Goal: Transaction & Acquisition: Subscribe to service/newsletter

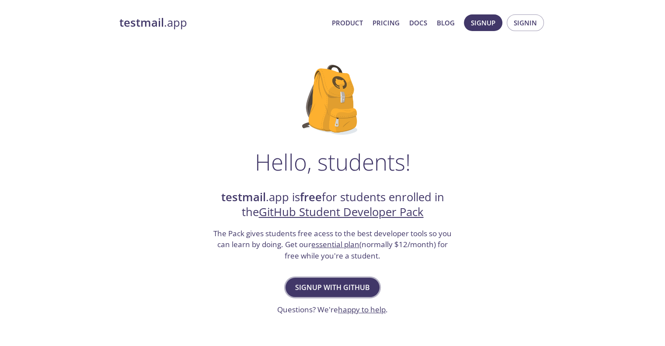
click at [348, 283] on span "Signup with GitHub" at bounding box center [332, 287] width 75 height 12
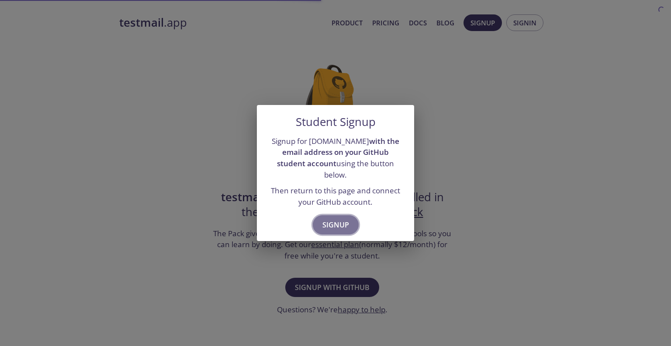
click at [339, 218] on span "Signup" at bounding box center [335, 224] width 27 height 12
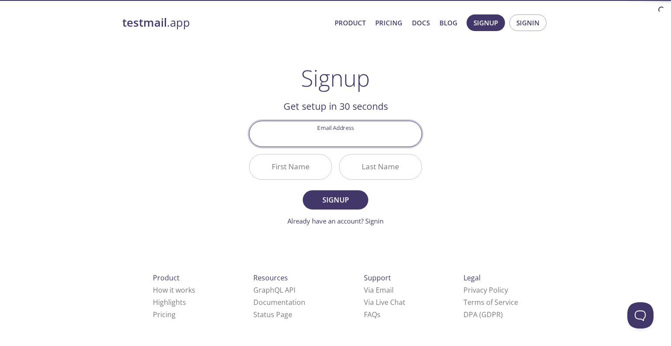
click at [347, 130] on input "Email Address" at bounding box center [335, 133] width 172 height 25
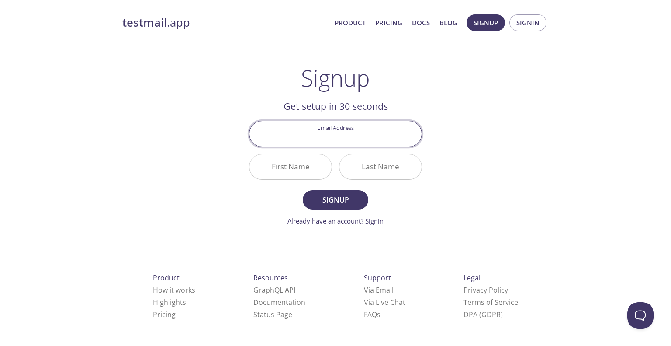
type input "[EMAIL_ADDRESS][DOMAIN_NAME]"
click at [301, 165] on input "First Name" at bounding box center [290, 166] width 82 height 25
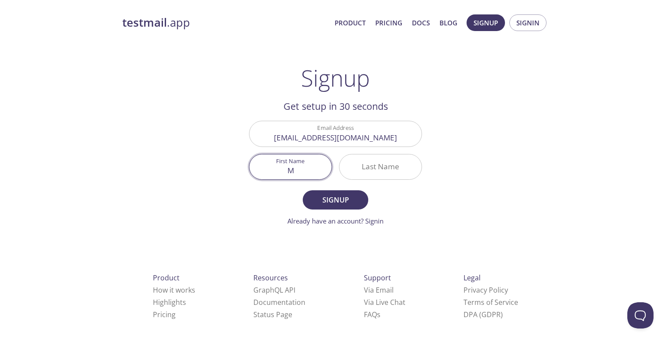
type input "M"
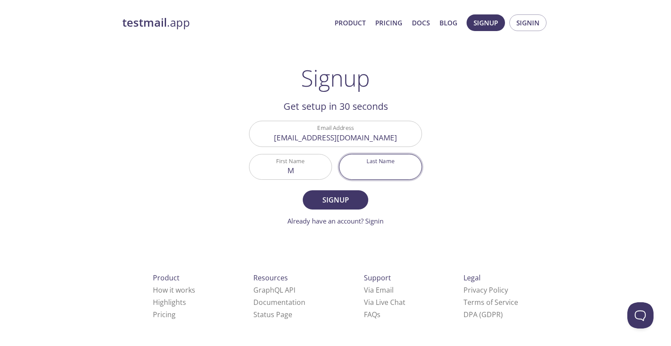
click at [373, 159] on input "Last Name" at bounding box center [381, 166] width 82 height 25
type input "S"
click at [360, 195] on button "Signup" at bounding box center [336, 199] width 66 height 19
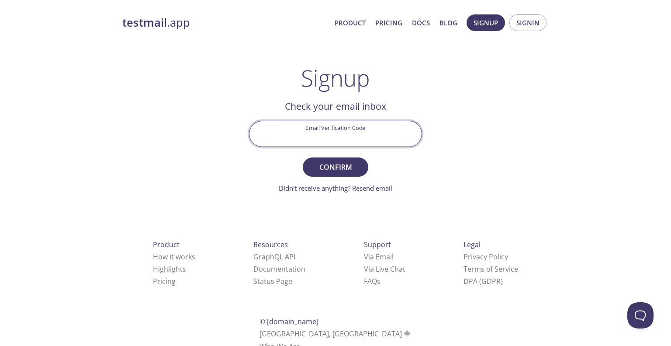
click at [381, 125] on input "Email Verification Code" at bounding box center [335, 133] width 172 height 25
paste input "YKA8C2U"
type input "YKA8C2U"
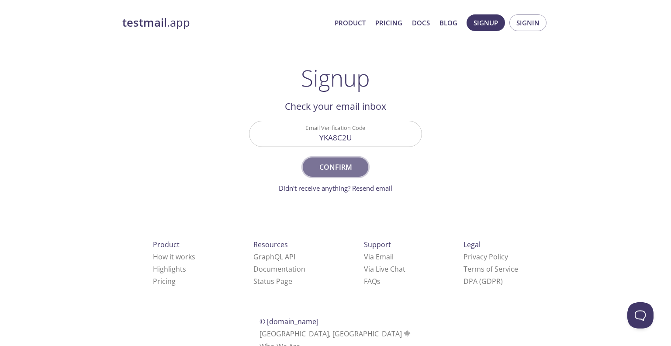
click at [343, 163] on span "Confirm" at bounding box center [335, 167] width 46 height 12
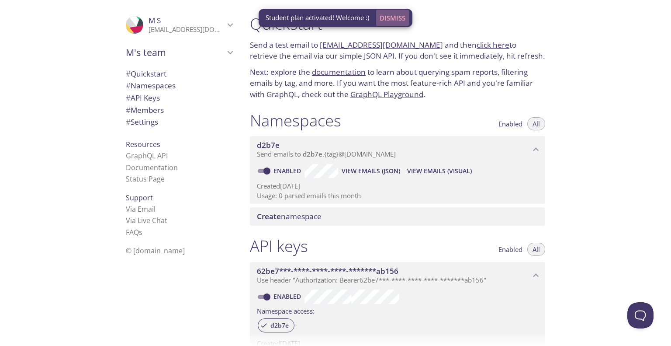
click at [395, 17] on span "Dismiss" at bounding box center [393, 17] width 26 height 11
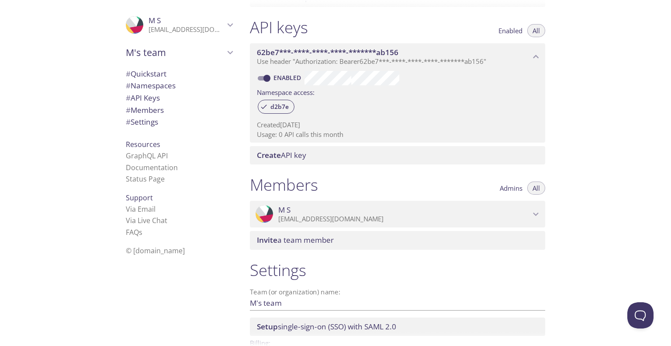
scroll to position [276, 0]
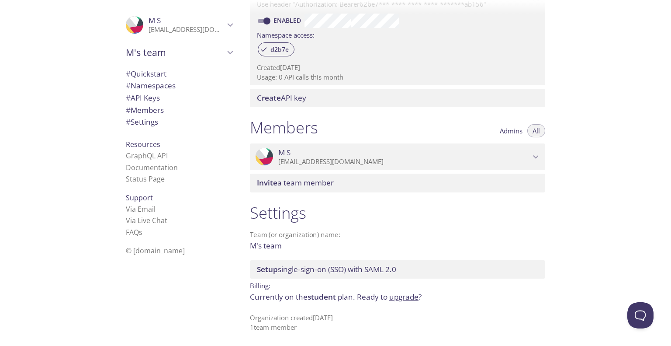
click at [403, 155] on span "M S" at bounding box center [404, 153] width 252 height 10
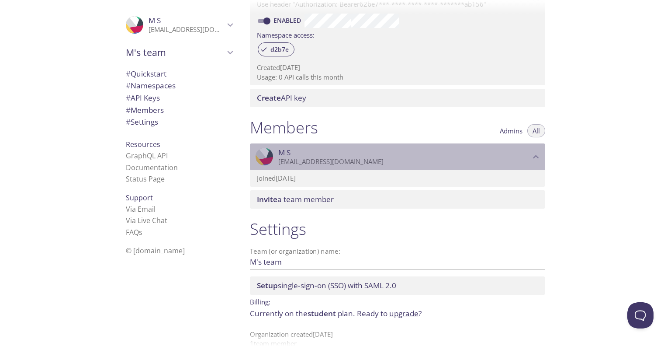
click at [403, 155] on span "M S" at bounding box center [404, 153] width 252 height 10
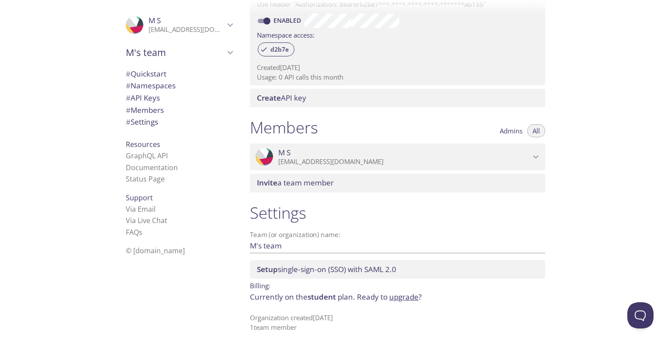
click at [211, 47] on span "M's team" at bounding box center [175, 52] width 99 height 12
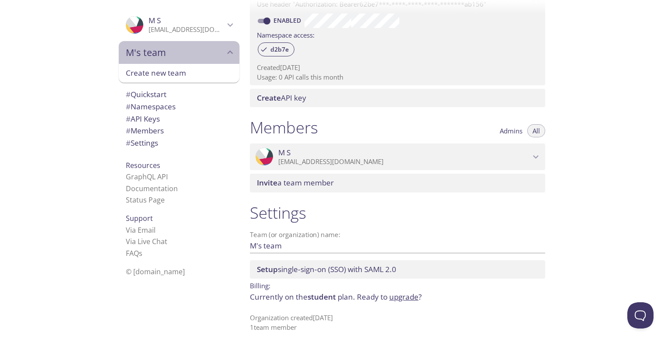
click at [211, 47] on span "M's team" at bounding box center [175, 52] width 99 height 12
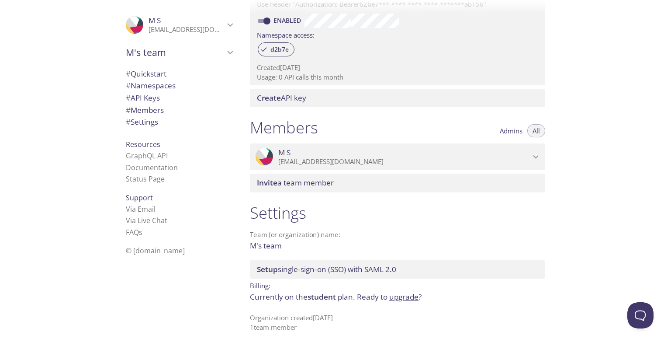
click at [217, 19] on span "M S" at bounding box center [187, 21] width 76 height 10
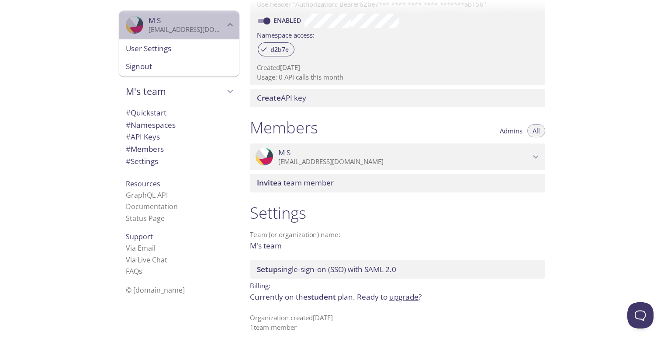
click at [217, 19] on span "M S" at bounding box center [187, 21] width 76 height 10
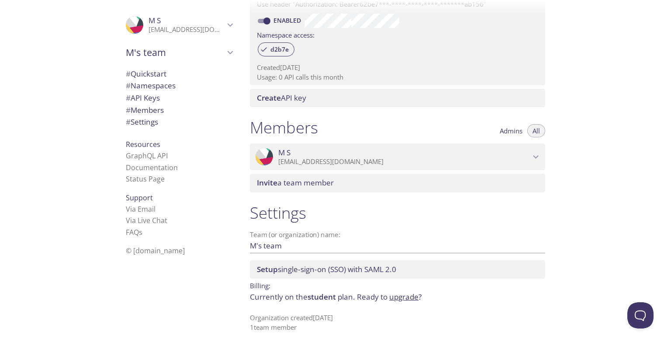
click at [217, 19] on span "M S" at bounding box center [187, 21] width 76 height 10
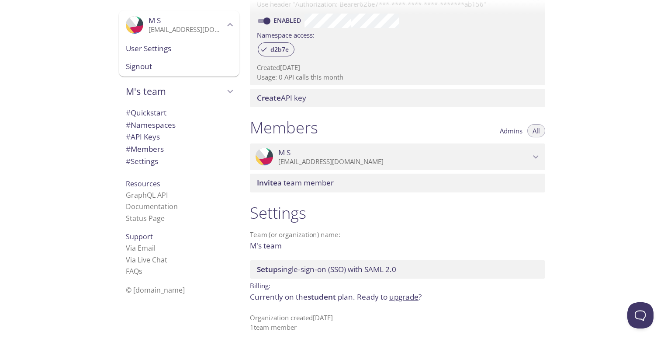
click at [181, 51] on span "User Settings" at bounding box center [179, 48] width 107 height 11
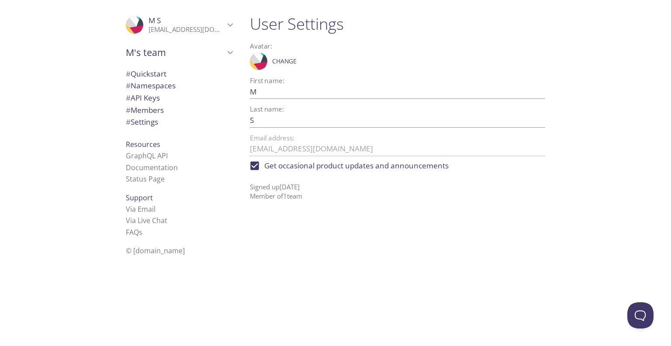
click at [159, 29] on p "[EMAIL_ADDRESS][DOMAIN_NAME]" at bounding box center [187, 29] width 76 height 9
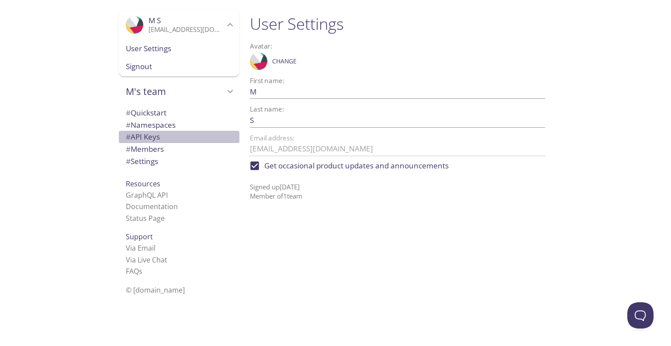
click at [157, 136] on span "# API Keys" at bounding box center [179, 136] width 107 height 11
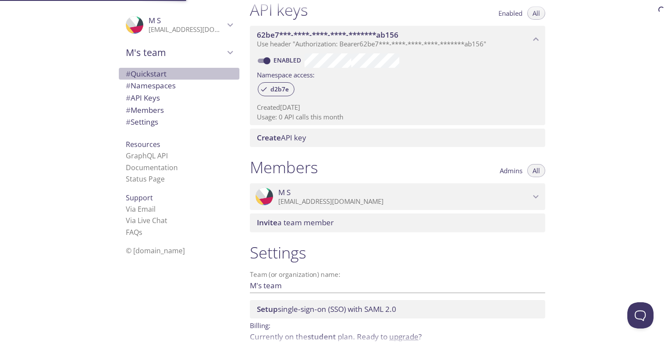
click at [158, 76] on span "# Quickstart" at bounding box center [146, 74] width 41 height 10
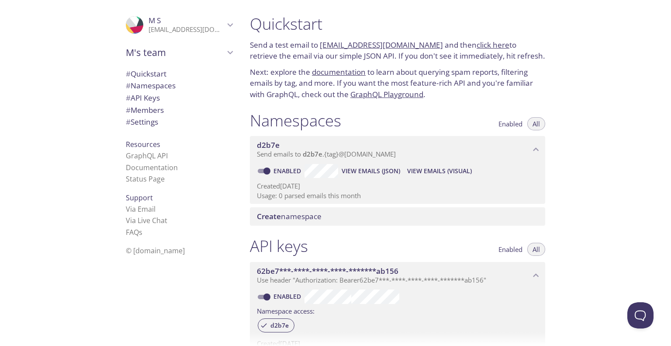
click at [336, 43] on link "d2b7e.test@inbox.testmail.app" at bounding box center [381, 45] width 123 height 10
click at [222, 12] on div at bounding box center [335, 7] width 671 height 14
click at [423, 45] on link "d2b7e.test@inbox.testmail.app" at bounding box center [381, 45] width 123 height 10
